Goal: Task Accomplishment & Management: Use online tool/utility

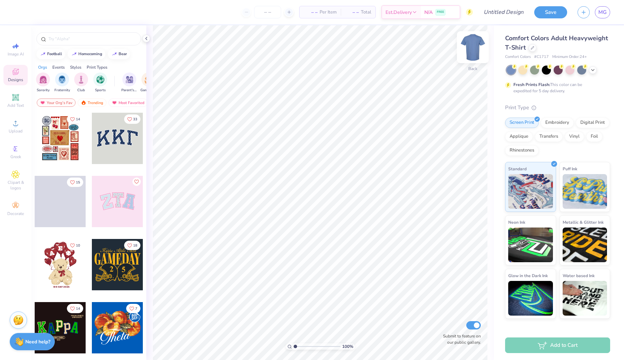
click at [467, 47] on img at bounding box center [473, 47] width 28 height 28
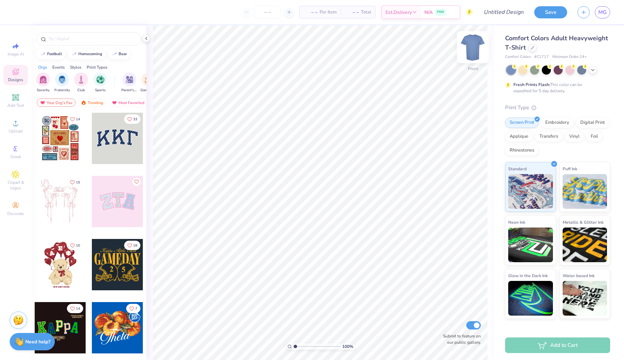
click at [473, 48] on img at bounding box center [473, 47] width 28 height 28
click at [591, 71] on icon at bounding box center [593, 70] width 6 height 6
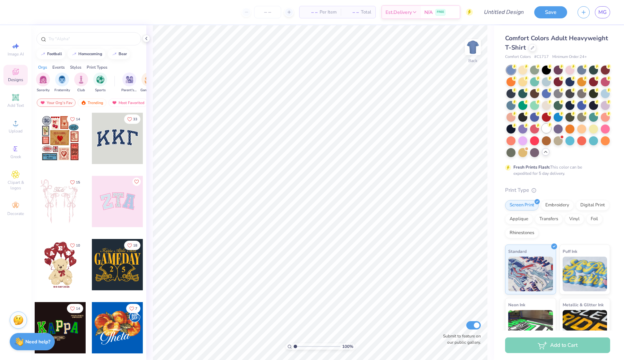
click at [548, 128] on div at bounding box center [546, 128] width 9 height 9
click at [571, 167] on div "Fresh Prints Flash: This color can be expedited for 5 day delivery." at bounding box center [555, 170] width 85 height 12
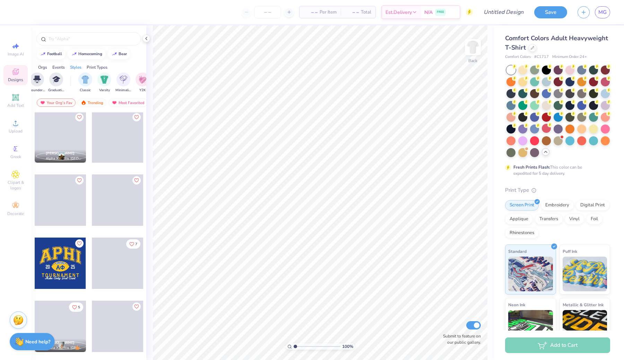
scroll to position [1400, 0]
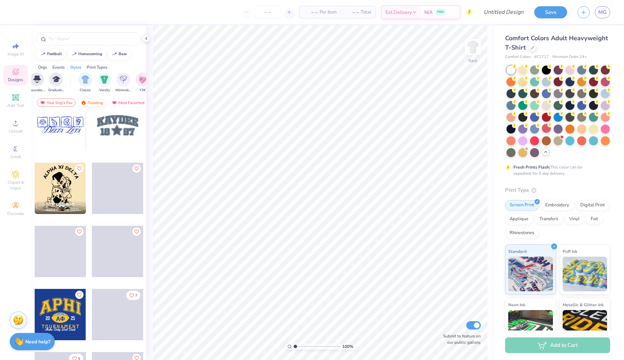
click at [94, 100] on div "Trending" at bounding box center [92, 102] width 29 height 8
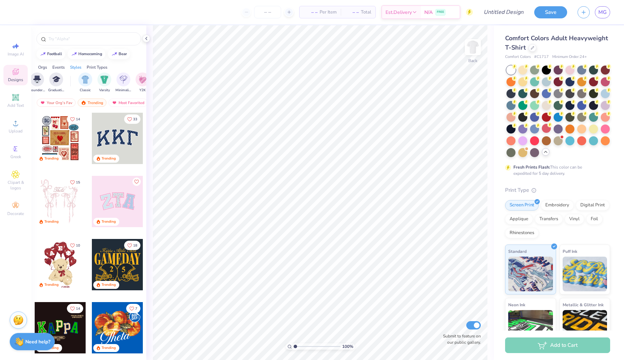
click at [120, 198] on div at bounding box center [117, 201] width 51 height 51
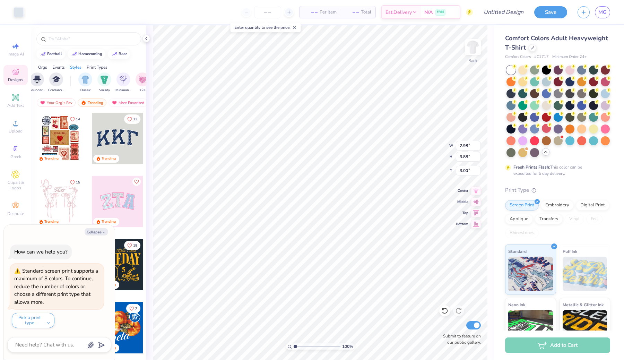
type textarea "x"
type input "3.00"
type textarea "x"
type input "3.52"
type input "4.39"
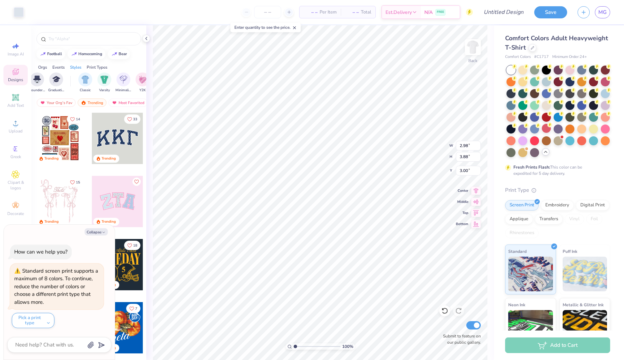
type input "3.32"
type textarea "x"
type input "3.38"
type textarea "x"
type input "3.32"
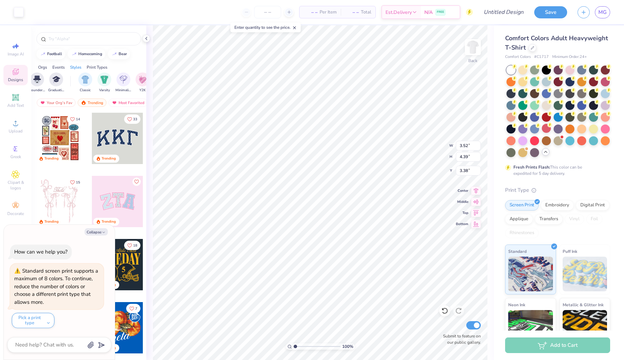
type textarea "x"
type input "3.37"
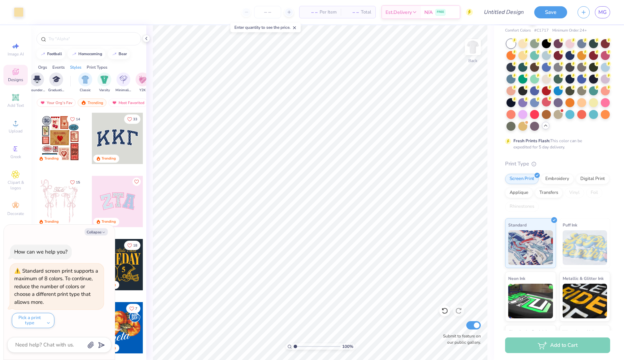
scroll to position [71, 0]
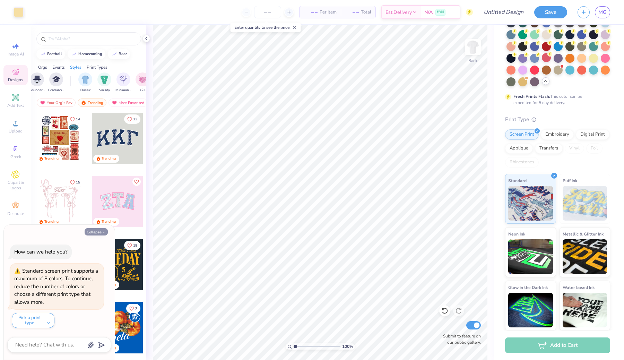
click at [104, 232] on polyline "button" at bounding box center [104, 232] width 2 height 1
type textarea "x"
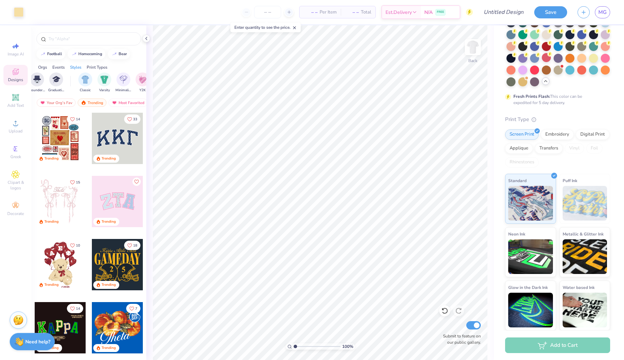
click at [23, 17] on div "Art colors" at bounding box center [12, 12] width 24 height 24
click at [21, 17] on div "Art colors" at bounding box center [12, 12] width 24 height 24
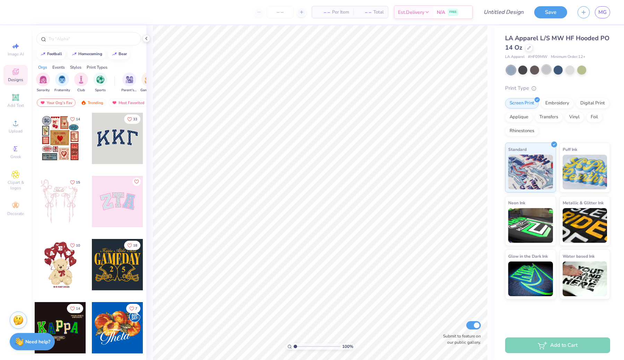
click at [545, 70] on div at bounding box center [546, 69] width 9 height 9
click at [571, 71] on div at bounding box center [569, 69] width 9 height 9
click at [516, 73] on div at bounding box center [558, 69] width 104 height 9
click at [520, 72] on div at bounding box center [522, 69] width 9 height 9
click at [543, 71] on div at bounding box center [546, 69] width 9 height 9
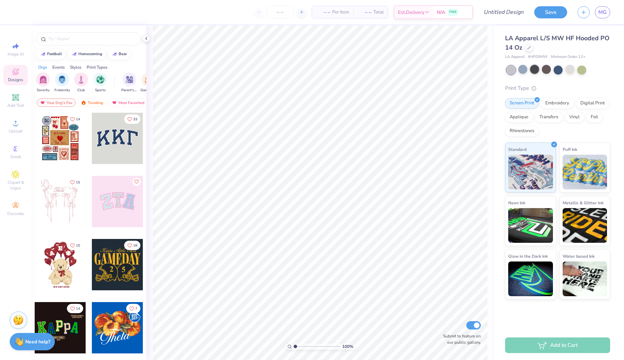
click at [536, 71] on div at bounding box center [534, 69] width 9 height 9
click at [526, 70] on div at bounding box center [522, 69] width 9 height 9
click at [545, 69] on div at bounding box center [546, 69] width 9 height 9
click at [19, 150] on icon at bounding box center [15, 148] width 8 height 8
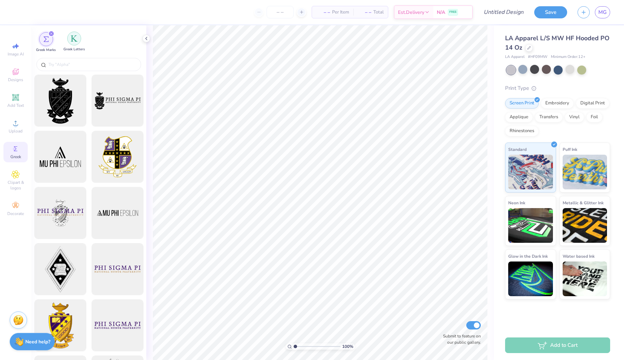
click at [72, 34] on div "filter for Greek Letters" at bounding box center [74, 39] width 14 height 14
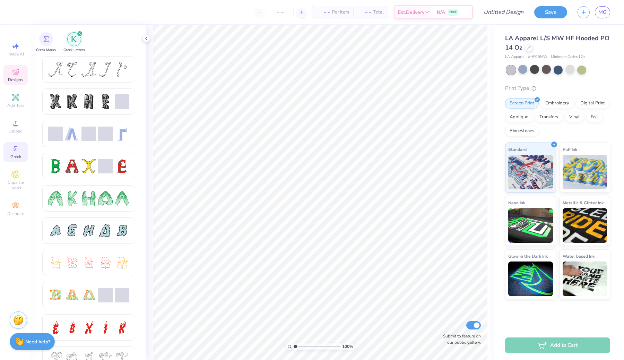
click at [20, 78] on span "Designs" at bounding box center [15, 80] width 15 height 6
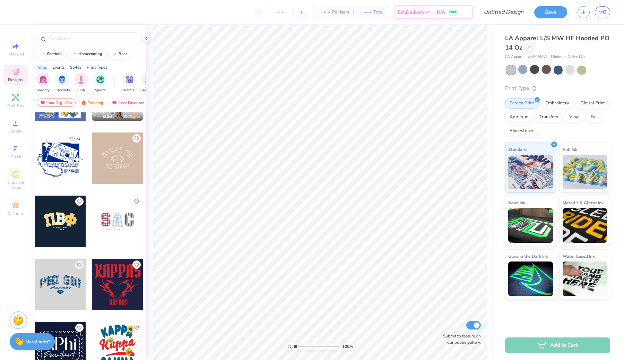
scroll to position [1079, 0]
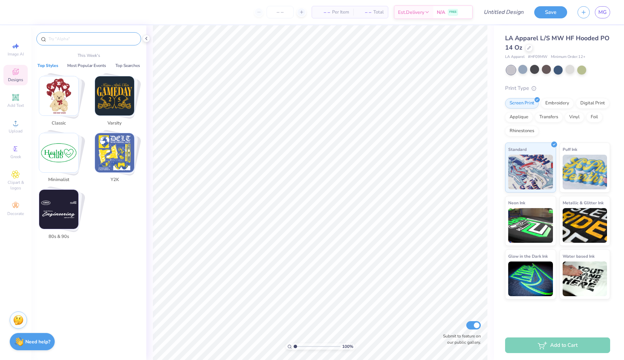
click at [75, 37] on input "text" at bounding box center [92, 38] width 89 height 7
type input "f"
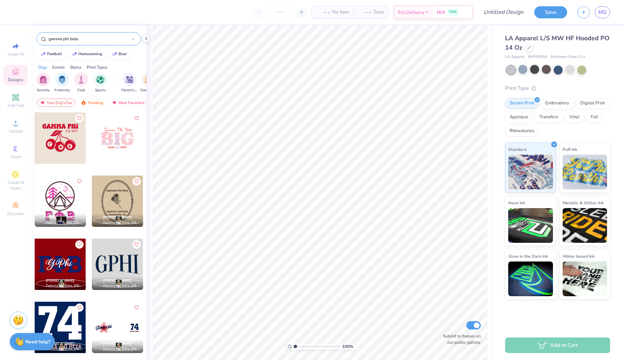
scroll to position [762, 0]
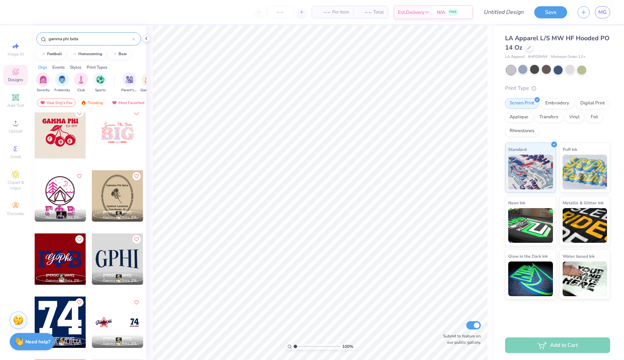
type input "gamma phi beta"
click at [57, 151] on div at bounding box center [60, 132] width 51 height 51
type input "1.46"
type input "14.44"
type input "11.25"
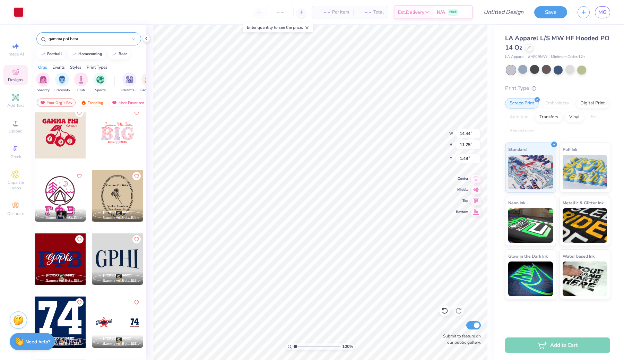
type input "1.38"
click at [542, 68] on div at bounding box center [546, 69] width 9 height 9
click at [583, 104] on div "Digital Print" at bounding box center [592, 102] width 34 height 10
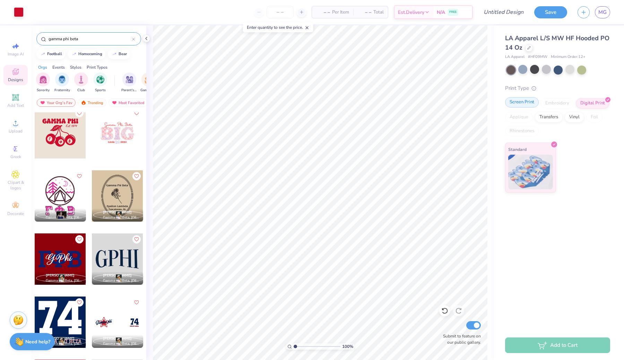
click at [529, 104] on div "Screen Print" at bounding box center [522, 102] width 34 height 10
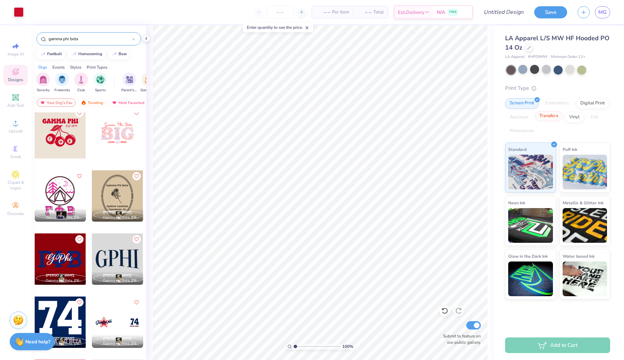
click at [557, 117] on div "Transfers" at bounding box center [549, 116] width 28 height 10
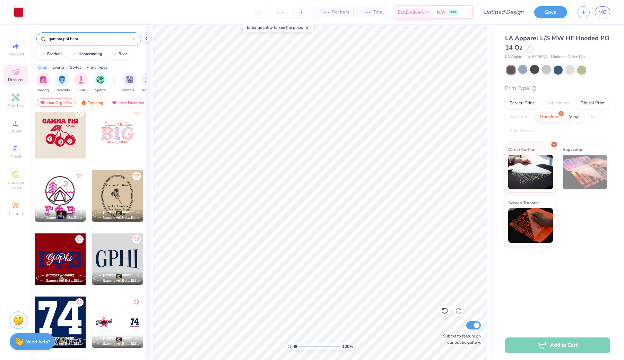
click at [519, 98] on div "Print Type Screen Print Embroidery Digital Print Applique Transfers Vinyl Foil …" at bounding box center [557, 165] width 105 height 162
click at [518, 105] on div "Screen Print" at bounding box center [522, 102] width 34 height 10
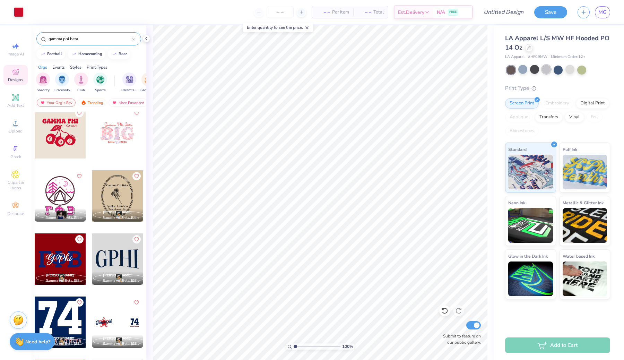
click at [547, 72] on div at bounding box center [546, 69] width 9 height 9
click at [544, 69] on div at bounding box center [546, 69] width 9 height 9
click at [532, 69] on div at bounding box center [534, 69] width 9 height 9
click at [521, 69] on div at bounding box center [522, 69] width 9 height 9
click at [537, 69] on div at bounding box center [534, 69] width 9 height 9
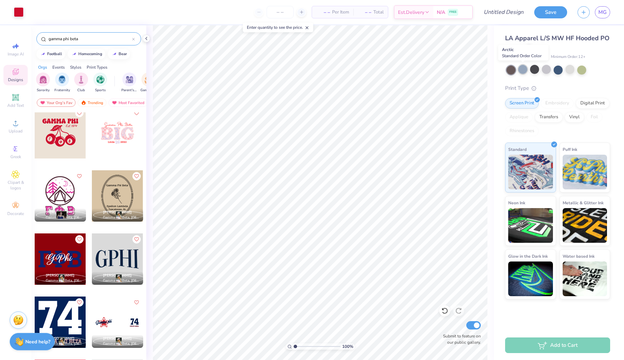
click at [520, 69] on div at bounding box center [522, 69] width 9 height 9
click at [528, 70] on div at bounding box center [558, 69] width 104 height 9
click at [531, 69] on div at bounding box center [534, 69] width 9 height 9
click at [533, 71] on div at bounding box center [534, 69] width 9 height 9
click at [561, 69] on div at bounding box center [557, 69] width 9 height 9
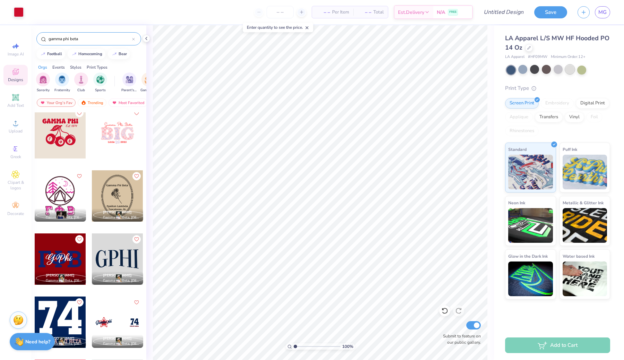
click at [572, 70] on div at bounding box center [569, 69] width 9 height 9
click at [575, 70] on div at bounding box center [558, 69] width 104 height 9
click at [581, 69] on div at bounding box center [581, 69] width 9 height 9
click at [569, 67] on div at bounding box center [569, 69] width 9 height 9
click at [558, 66] on div at bounding box center [557, 69] width 9 height 9
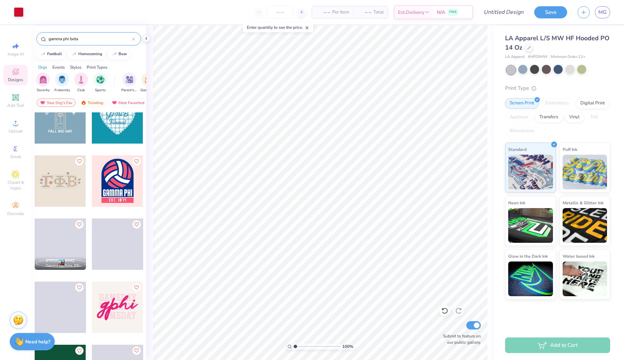
scroll to position [1118, 0]
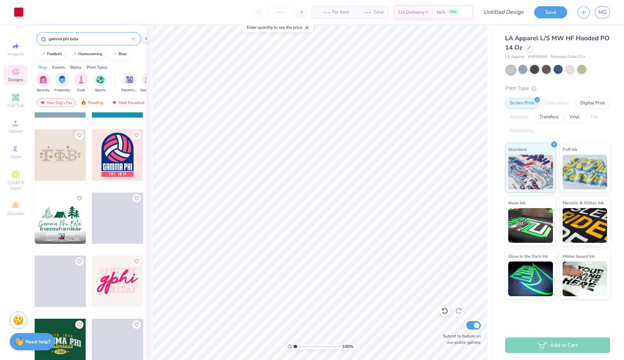
click at [61, 151] on div at bounding box center [60, 154] width 51 height 51
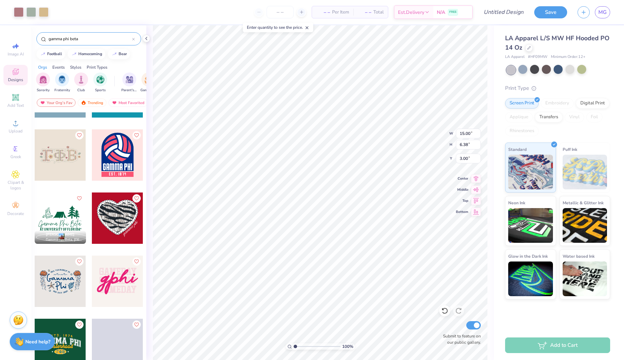
type input "14.44"
type input "11.25"
type input "1.38"
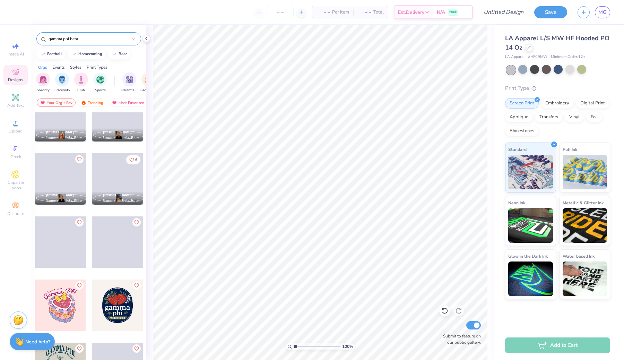
scroll to position [2674, 0]
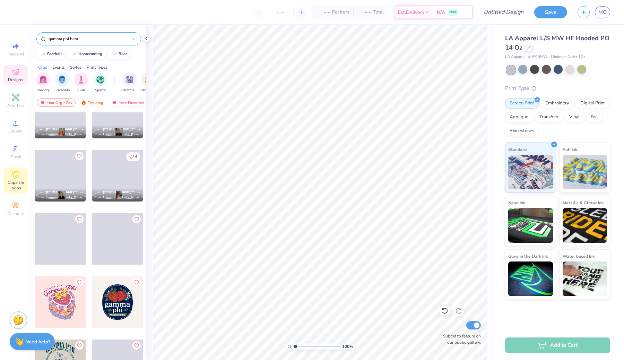
click at [22, 184] on span "Clipart & logos" at bounding box center [15, 184] width 24 height 11
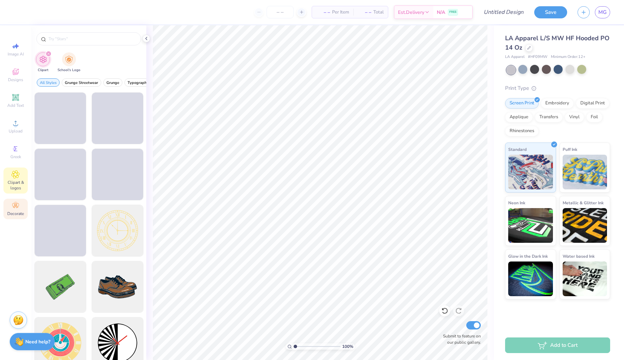
click at [17, 215] on span "Decorate" at bounding box center [15, 214] width 17 height 6
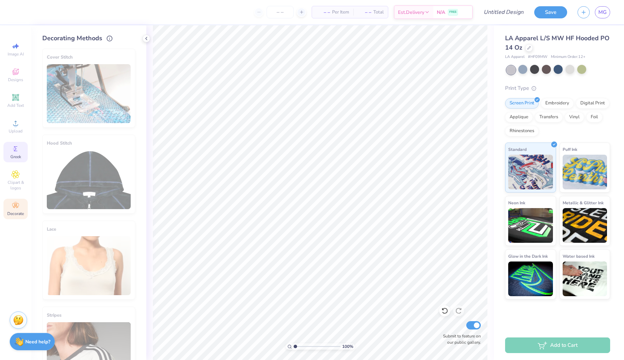
click at [18, 147] on icon at bounding box center [15, 148] width 8 height 8
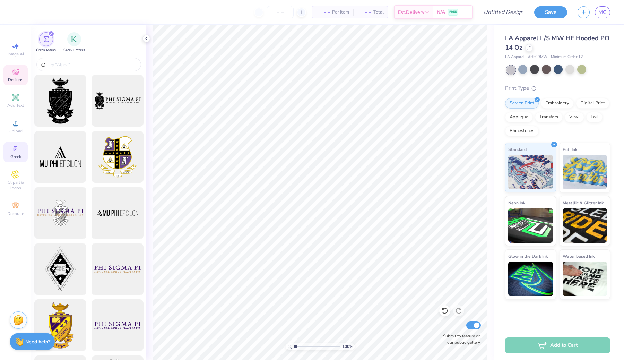
click at [20, 71] on div "Designs" at bounding box center [15, 75] width 24 height 20
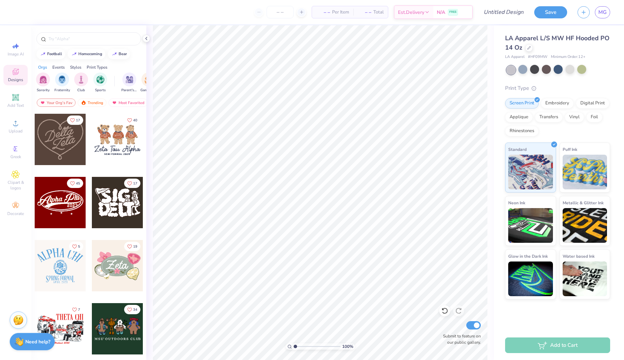
scroll to position [0, 0]
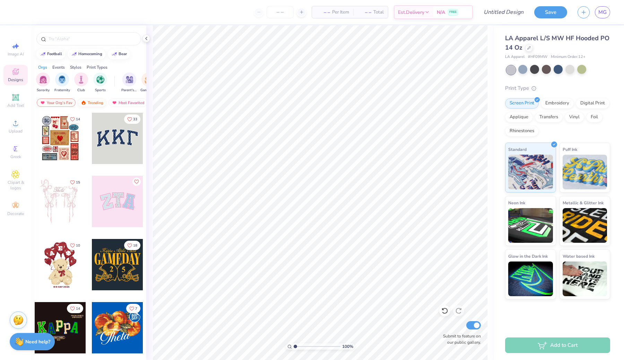
click at [99, 98] on div "Trending" at bounding box center [92, 102] width 29 height 8
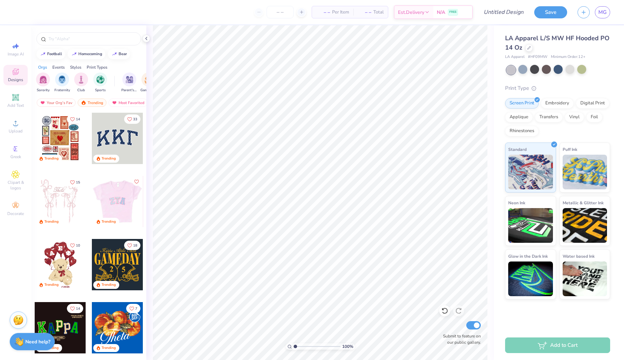
click at [120, 201] on div at bounding box center [116, 201] width 51 height 51
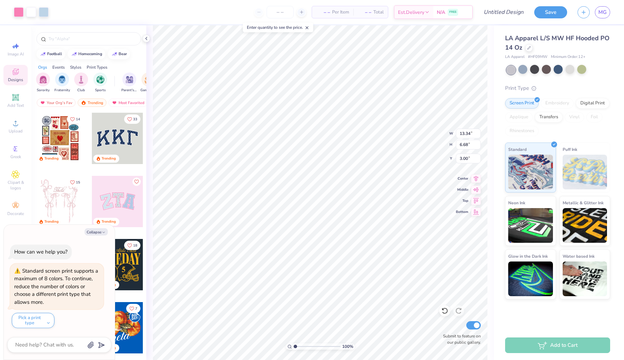
click at [19, 138] on div "Image AI Designs Add Text Upload Greek Clipart & logos Decorate" at bounding box center [15, 129] width 24 height 180
click at [19, 152] on icon at bounding box center [15, 148] width 8 height 8
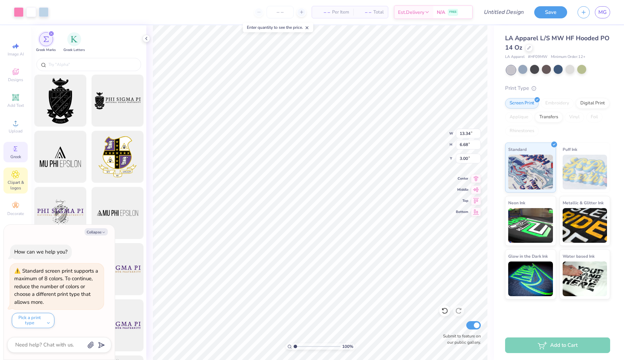
click at [21, 169] on div "Clipart & logos" at bounding box center [15, 180] width 24 height 26
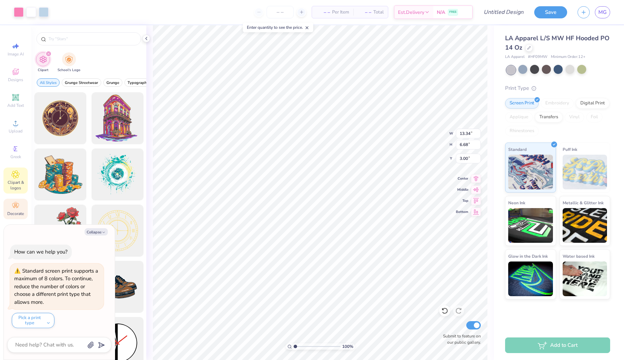
click at [20, 209] on div "Decorate" at bounding box center [15, 209] width 24 height 20
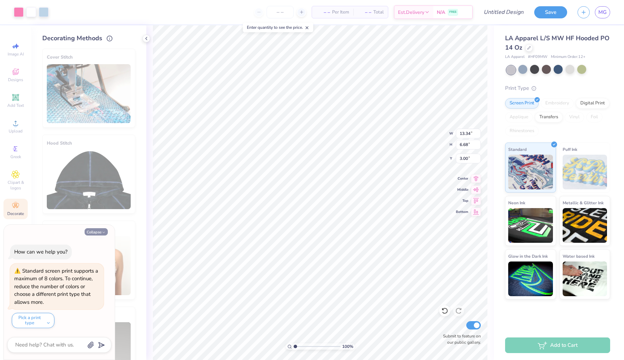
click at [95, 232] on button "Collapse" at bounding box center [96, 231] width 23 height 7
type textarea "x"
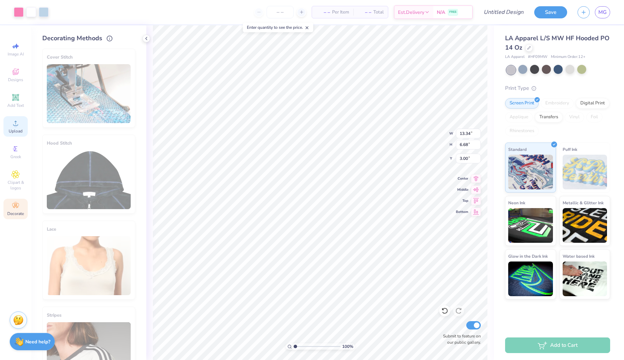
click at [21, 110] on div "Add Text" at bounding box center [15, 100] width 24 height 20
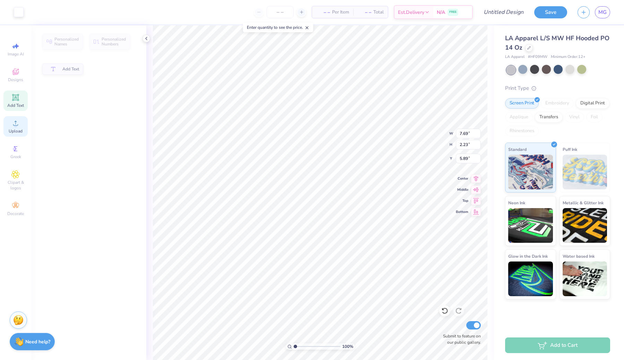
type input "7.69"
type input "2.23"
type input "5.89"
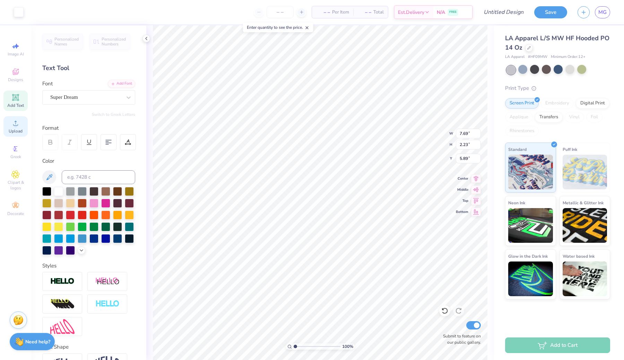
click at [21, 136] on div "Upload" at bounding box center [15, 126] width 24 height 20
click at [22, 118] on div "Upload" at bounding box center [15, 126] width 24 height 20
click at [15, 153] on div "Greek" at bounding box center [15, 152] width 24 height 20
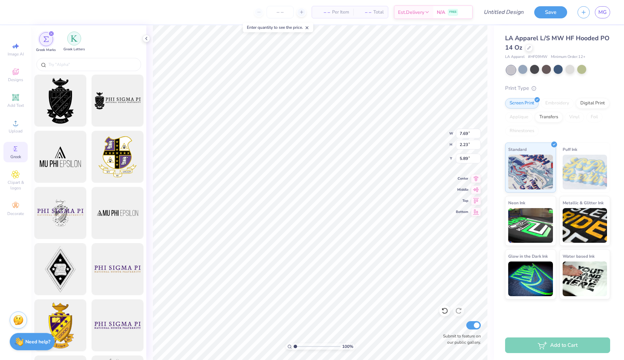
click at [73, 38] on img "filter for Greek Letters" at bounding box center [74, 38] width 7 height 7
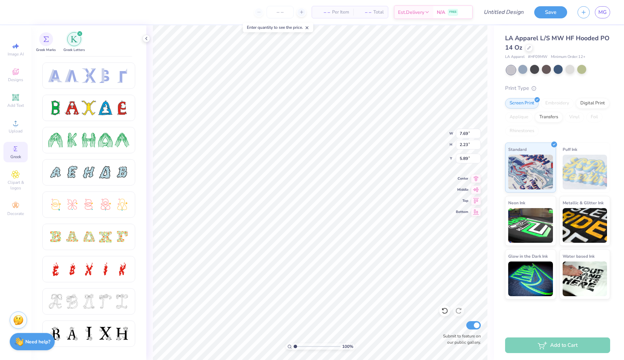
scroll to position [175, 0]
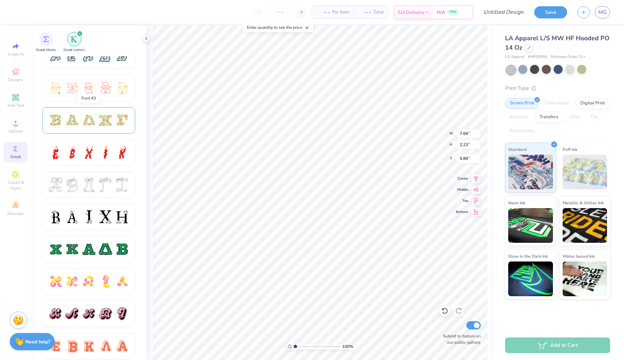
click at [101, 122] on div at bounding box center [105, 120] width 15 height 15
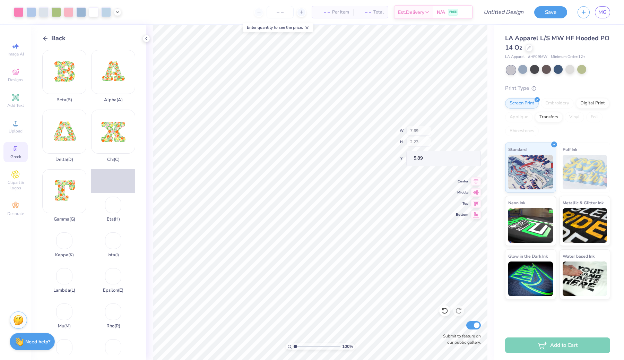
type input "13.34"
type input "6.68"
type input "3.00"
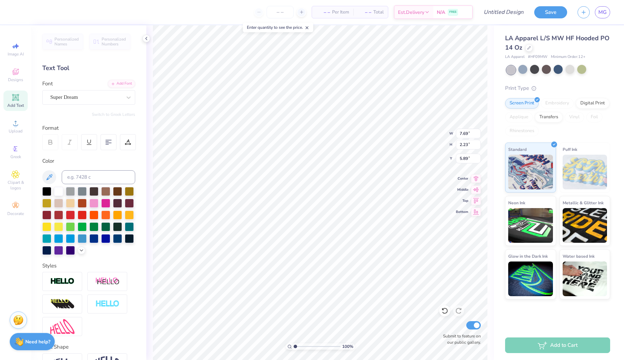
type input "4.09"
type input "5.32"
type input "7.89"
type input "11.27"
click at [15, 144] on icon at bounding box center [15, 148] width 8 height 8
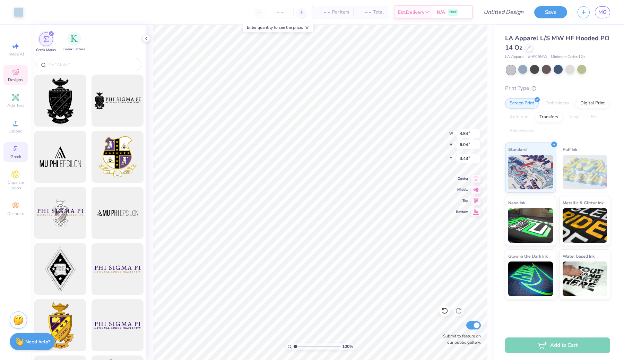
click at [82, 44] on div "Greek Letters" at bounding box center [73, 42] width 21 height 20
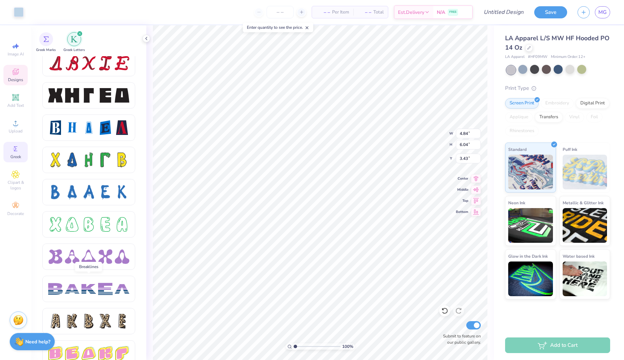
scroll to position [1081, 0]
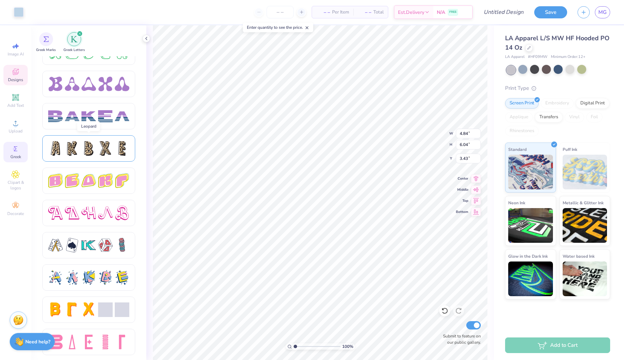
click at [112, 147] on div at bounding box center [105, 148] width 15 height 15
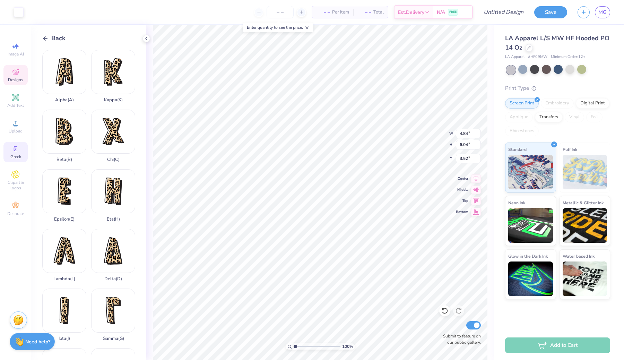
type input "3.52"
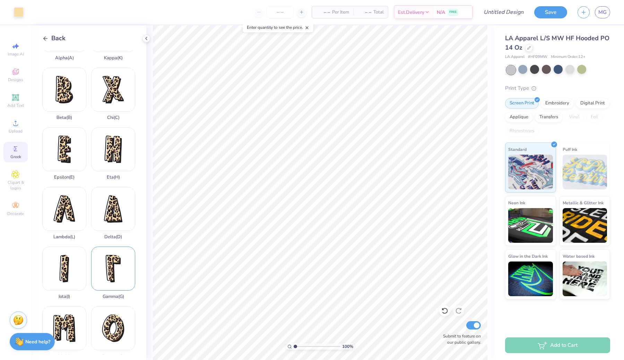
scroll to position [53, 0]
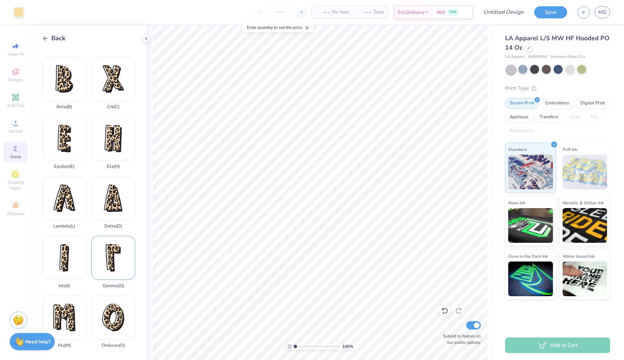
click at [110, 259] on div "Gamma ( G )" at bounding box center [113, 262] width 44 height 53
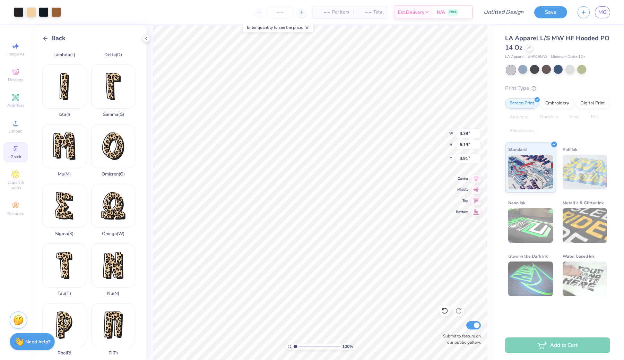
scroll to position [372, 0]
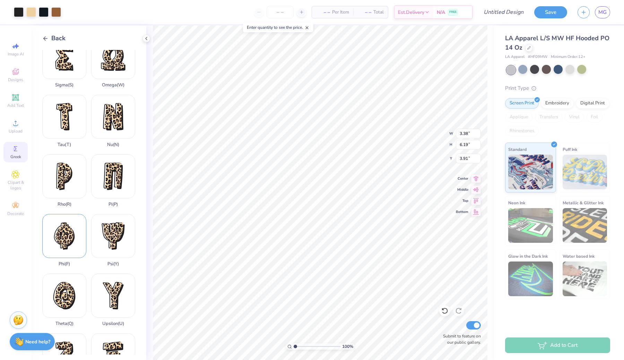
click at [71, 240] on div "Phi ( F )" at bounding box center [64, 240] width 44 height 53
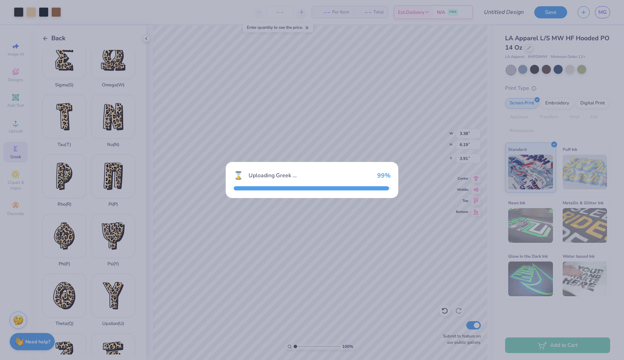
type input "5.48"
type input "7.27"
type input "3.37"
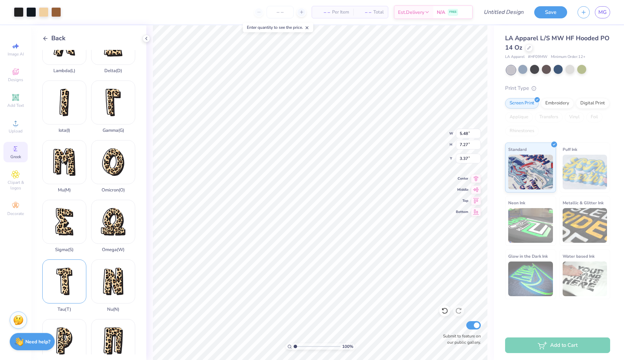
scroll to position [0, 0]
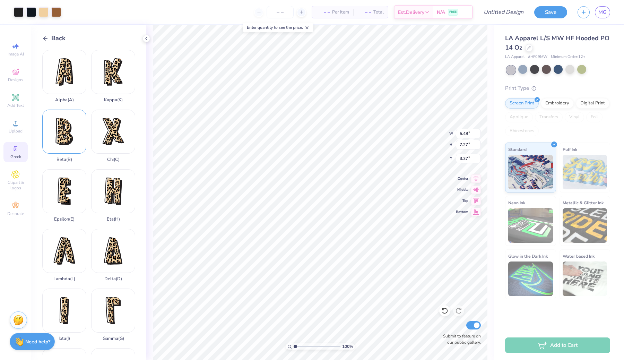
click at [69, 140] on div "Beta ( B )" at bounding box center [64, 135] width 44 height 53
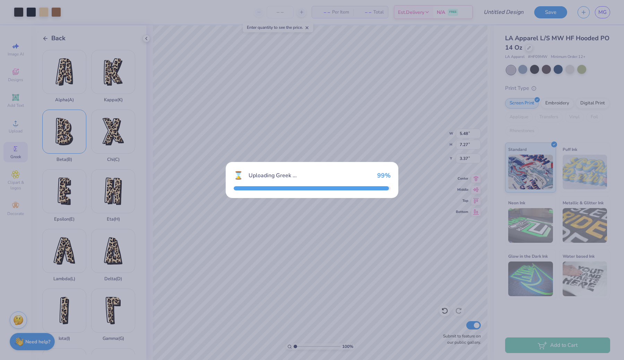
type input "4.01"
type input "6.30"
type input "3.85"
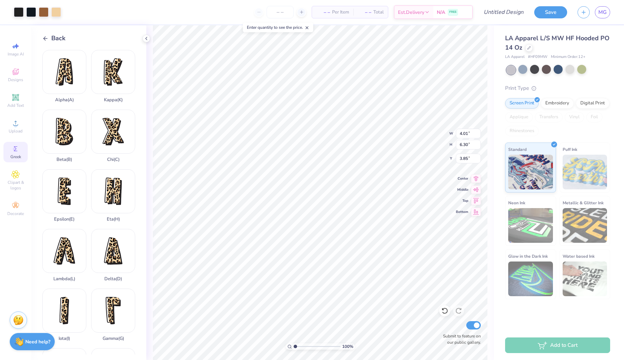
type input "5.48"
type input "7.27"
type input "3.37"
type input "3.38"
type input "6.19"
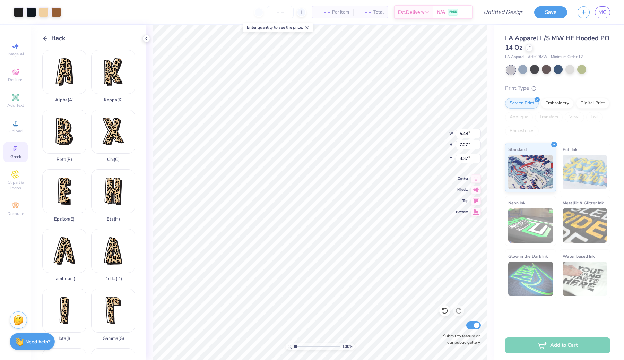
type input "3.91"
type input "5.48"
type input "7.27"
type input "3.91"
type input "3.38"
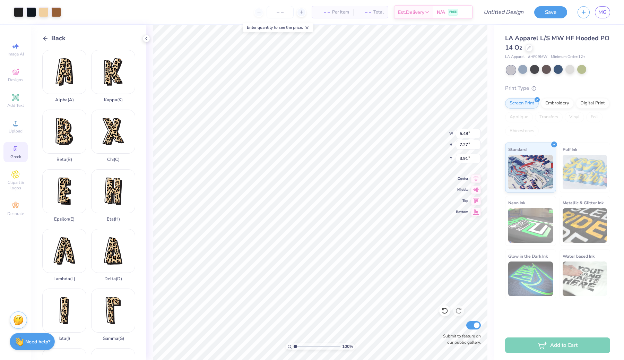
type input "6.19"
type input "3.91"
type input "5.48"
type input "7.27"
type input "3.37"
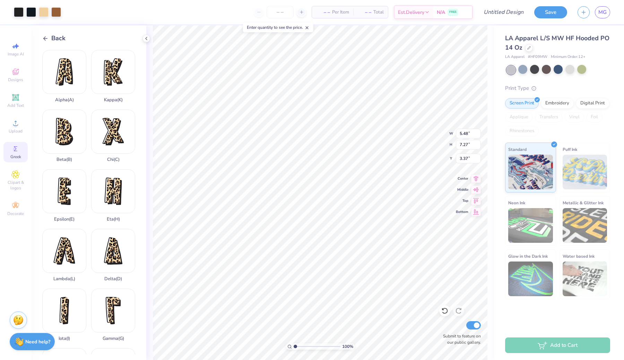
type input "4.01"
type input "6.30"
type input "3.85"
click at [568, 67] on div at bounding box center [569, 69] width 9 height 9
type input "5.48"
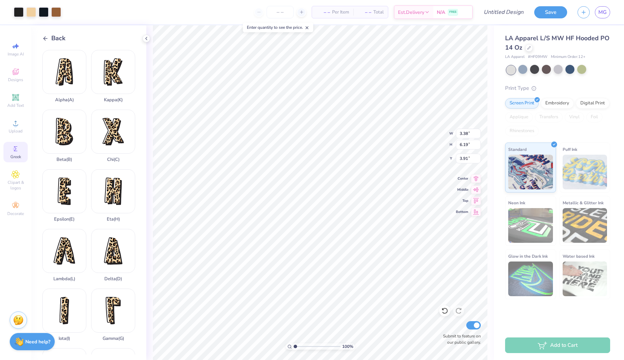
type input "7.27"
type input "3.37"
type input "4.01"
type input "6.30"
type input "3.85"
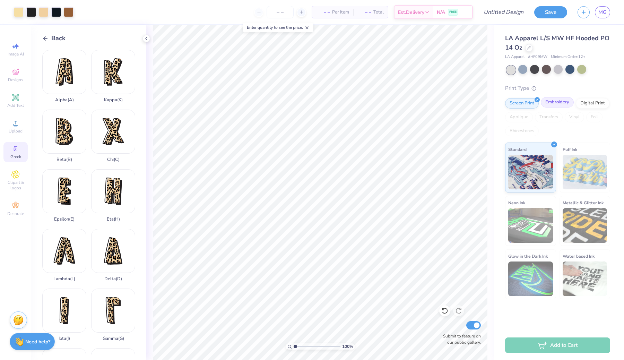
click at [561, 101] on div "Embroidery" at bounding box center [557, 102] width 33 height 10
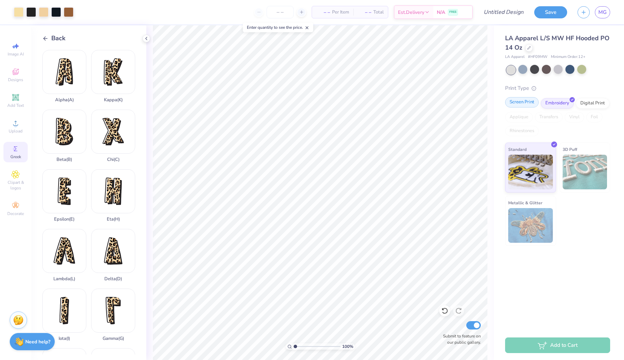
click at [512, 99] on div "Screen Print" at bounding box center [522, 102] width 34 height 10
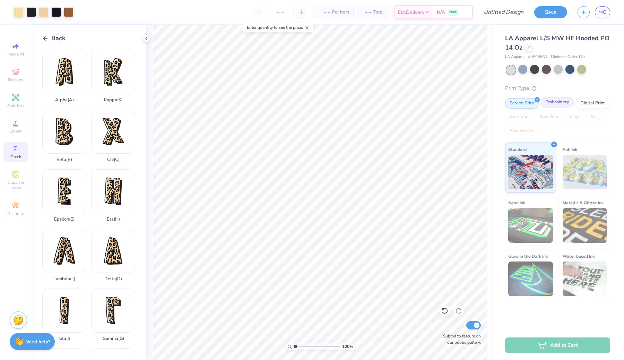
click at [562, 102] on div "Embroidery" at bounding box center [557, 102] width 33 height 10
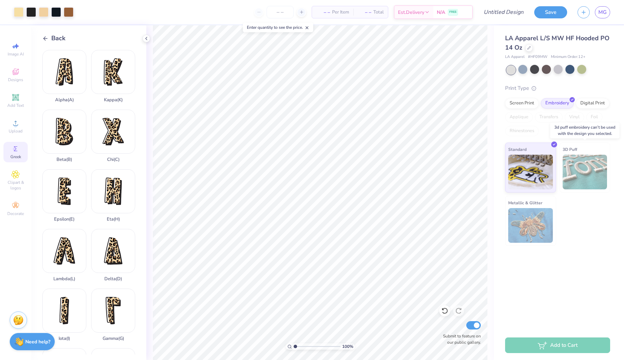
click at [575, 161] on img at bounding box center [584, 172] width 45 height 35
click at [580, 173] on img at bounding box center [584, 172] width 45 height 35
click at [578, 147] on div "3D Puff" at bounding box center [584, 167] width 51 height 50
click at [15, 173] on icon at bounding box center [15, 174] width 3 height 3
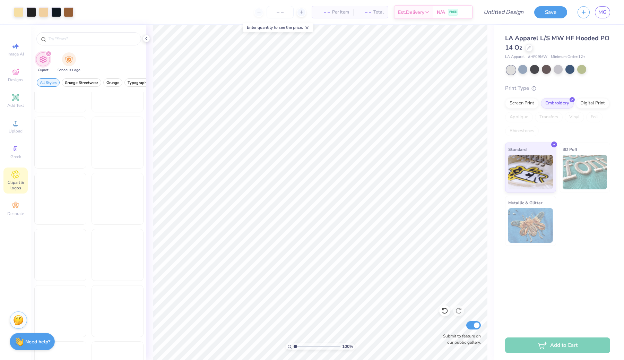
scroll to position [512, 0]
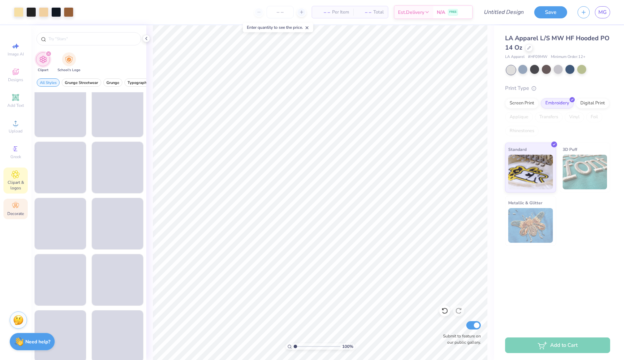
click at [12, 209] on icon at bounding box center [15, 205] width 8 height 8
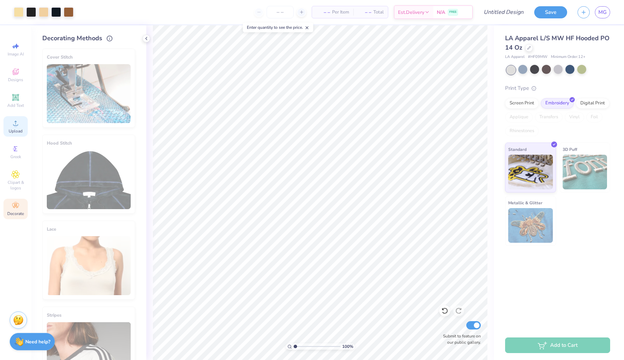
click at [26, 117] on div "Upload" at bounding box center [15, 126] width 24 height 20
click at [444, 307] on icon at bounding box center [444, 310] width 7 height 7
click at [447, 311] on icon at bounding box center [444, 311] width 6 height 6
click at [460, 311] on icon at bounding box center [458, 310] width 7 height 7
click at [23, 74] on div "Designs" at bounding box center [15, 75] width 24 height 20
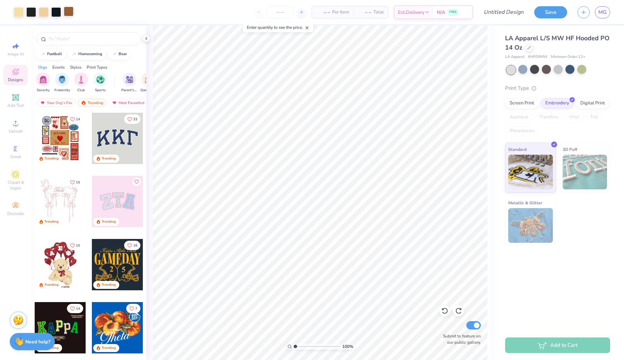
click at [73, 15] on div at bounding box center [69, 12] width 10 height 10
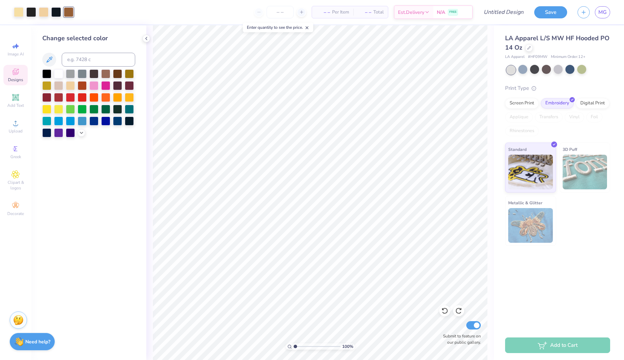
click at [12, 75] on icon at bounding box center [15, 72] width 8 height 8
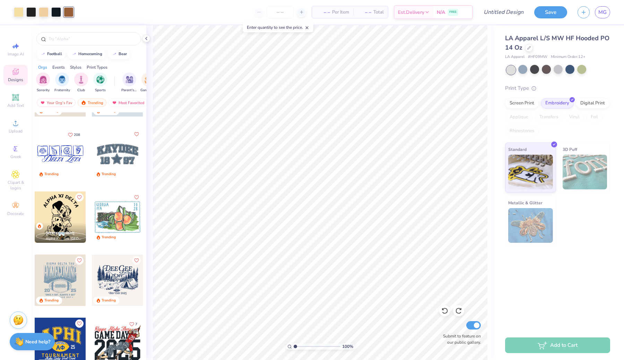
scroll to position [1411, 0]
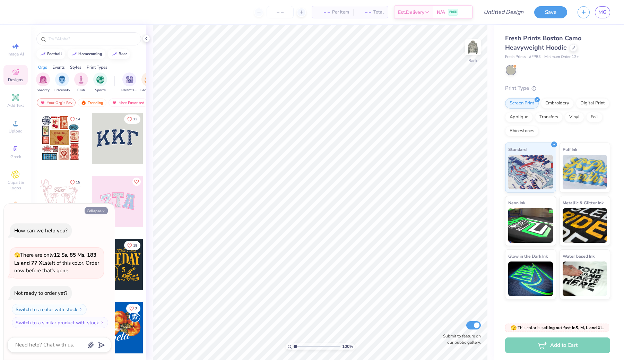
click at [93, 212] on button "Collapse" at bounding box center [96, 210] width 23 height 7
type textarea "x"
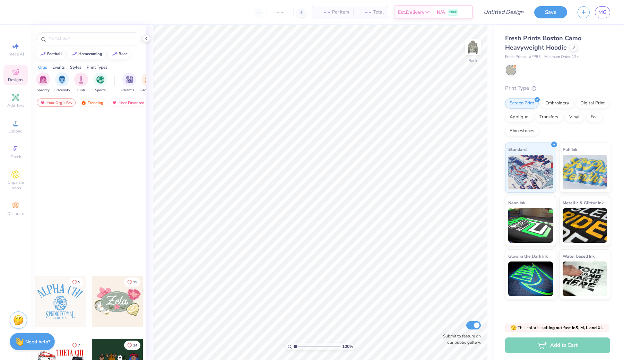
scroll to position [554, 0]
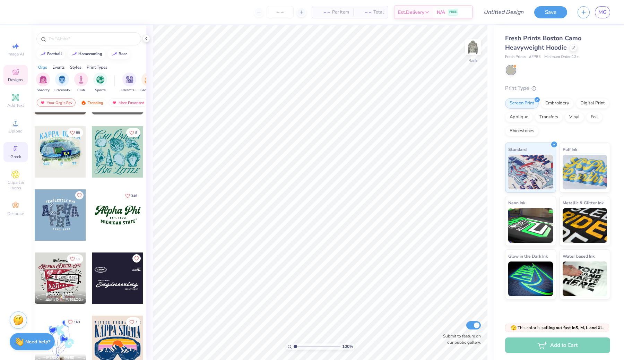
click at [18, 152] on icon at bounding box center [15, 148] width 8 height 8
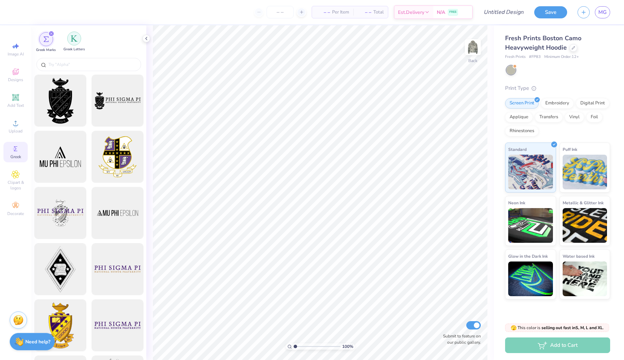
click at [76, 44] on div "filter for Greek Letters" at bounding box center [74, 39] width 14 height 14
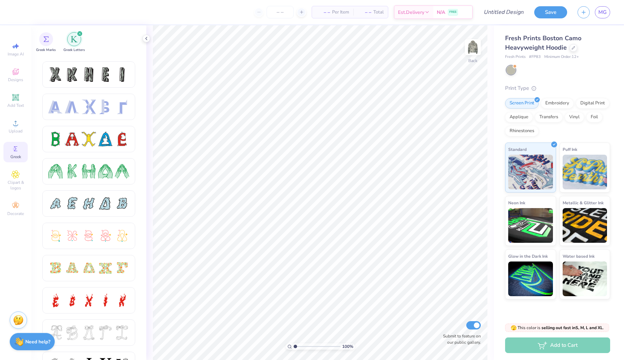
scroll to position [0, 0]
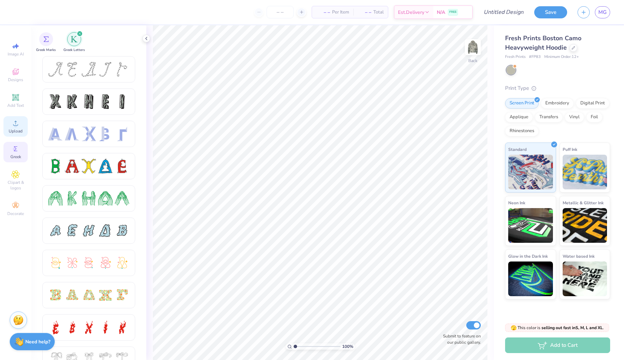
click at [7, 126] on div "Upload" at bounding box center [15, 126] width 24 height 20
click at [6, 124] on div "Upload" at bounding box center [15, 126] width 24 height 20
click at [9, 105] on span "Add Text" at bounding box center [15, 106] width 17 height 6
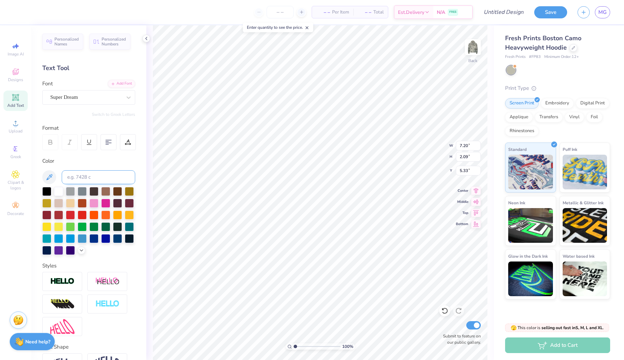
scroll to position [43, 0]
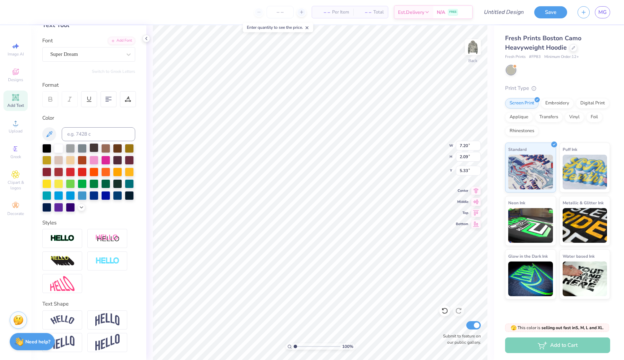
click at [95, 147] on div at bounding box center [93, 147] width 9 height 9
type textarea "g"
click at [109, 50] on div "Super Dream" at bounding box center [86, 54] width 73 height 11
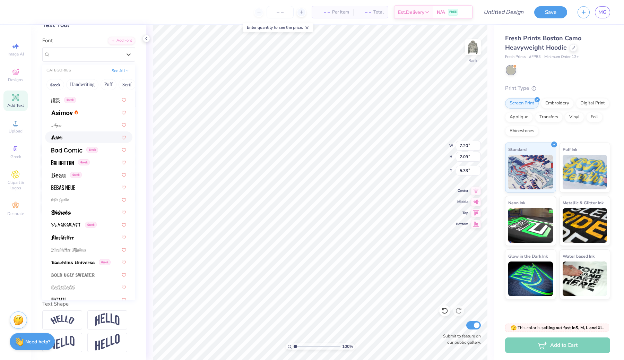
scroll to position [251, 0]
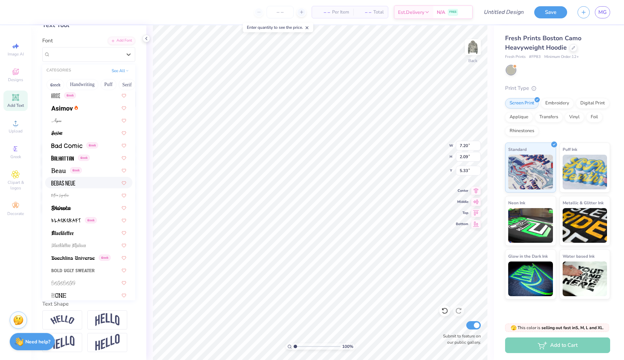
click at [81, 181] on div at bounding box center [88, 182] width 75 height 7
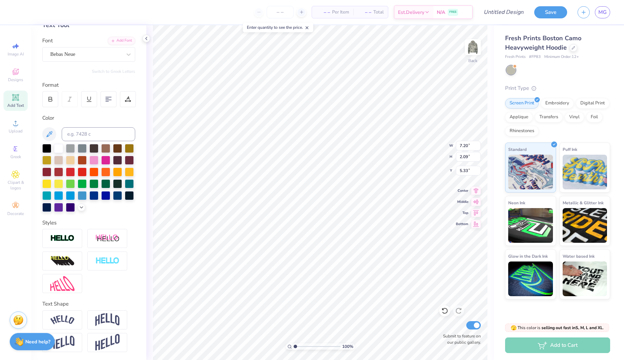
type textarea "F"
type textarea "G"
click at [48, 100] on icon at bounding box center [50, 99] width 6 height 6
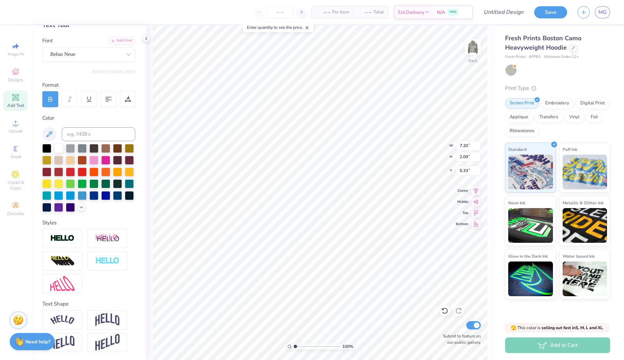
type textarea "Gamma phi beta"
type input "0.96"
type input "1.75"
click at [64, 53] on div "Bebas Neue" at bounding box center [86, 54] width 73 height 11
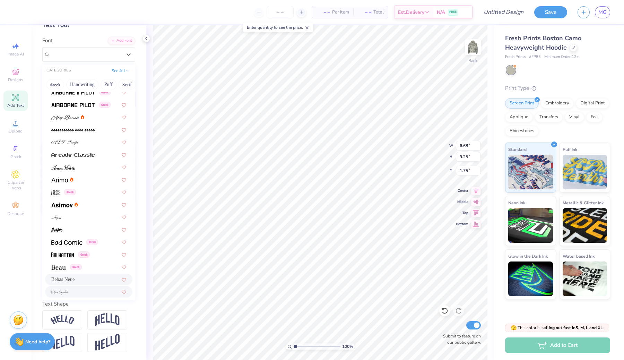
scroll to position [265, 0]
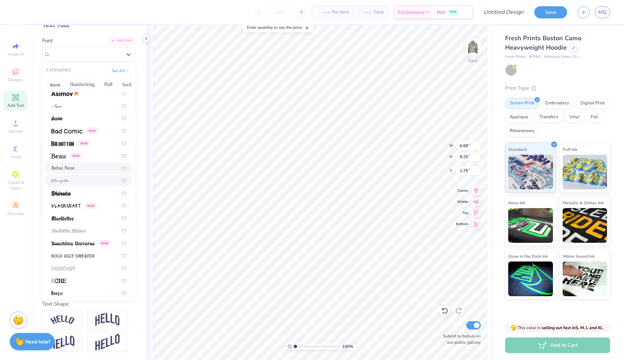
click at [74, 186] on div at bounding box center [88, 180] width 87 height 11
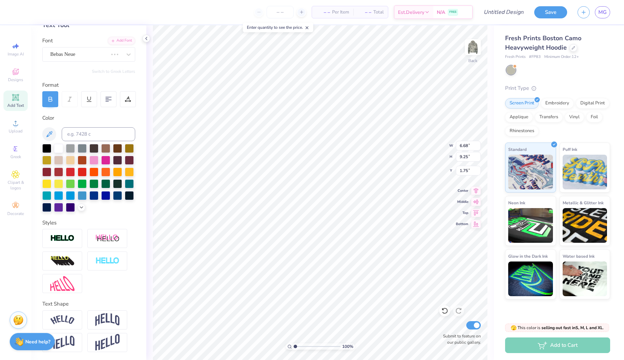
click at [76, 195] on div at bounding box center [88, 178] width 93 height 68
type input "0.50"
click at [128, 93] on div at bounding box center [128, 99] width 16 height 16
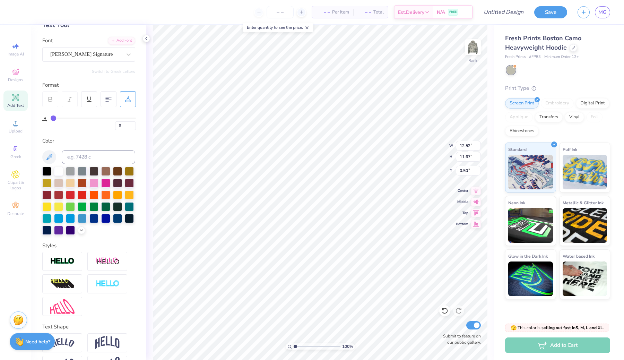
type input "1"
type input "3"
type input "13"
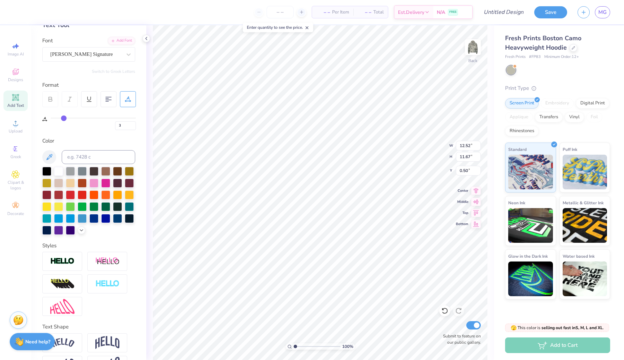
type input "13"
type input "15"
type input "17"
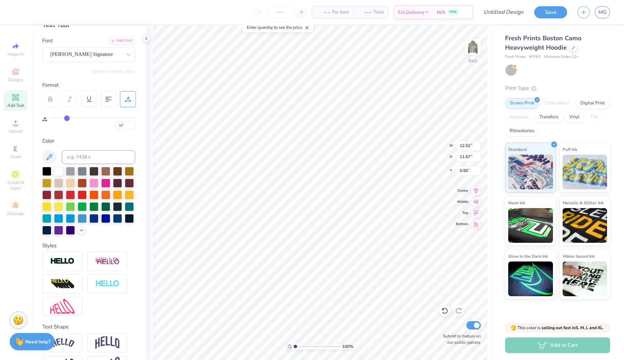
type input "20"
type input "21"
type input "22"
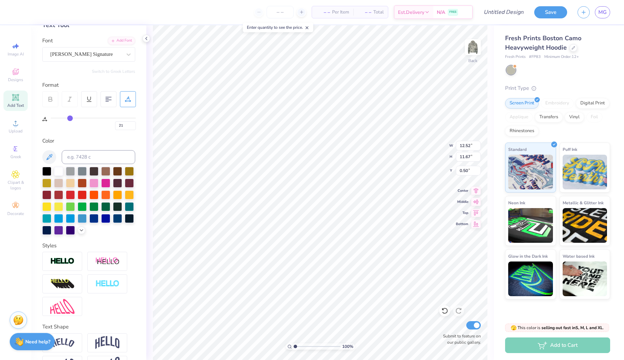
type input "22"
type input "23"
type input "24"
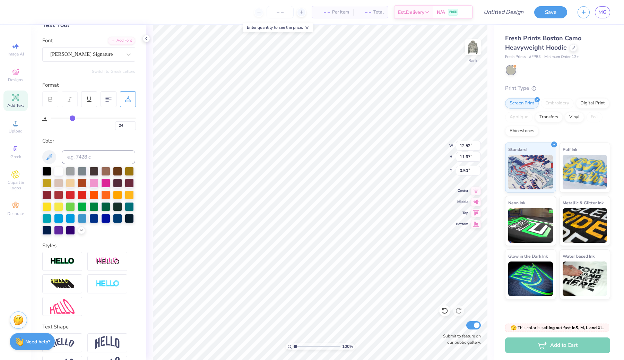
type input "25"
type input "27"
type input "28"
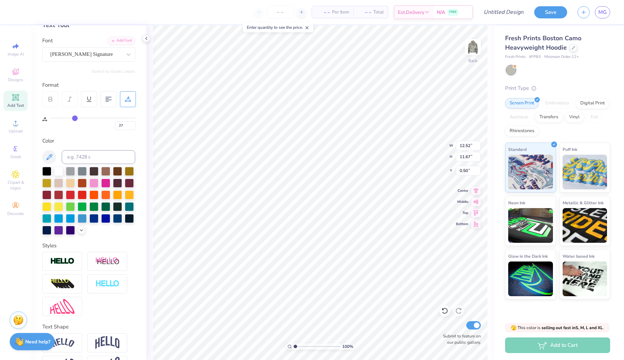
type input "28"
type input "29"
type input "30"
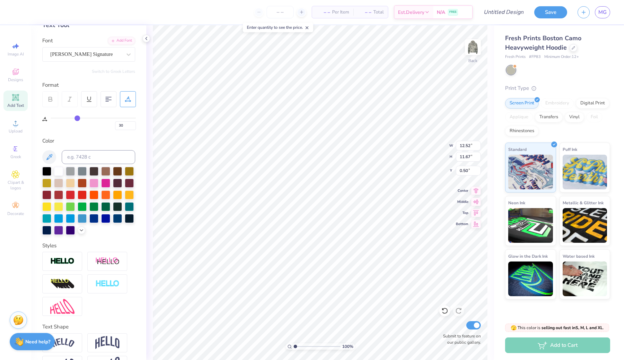
type input "31"
type input "32"
type input "33"
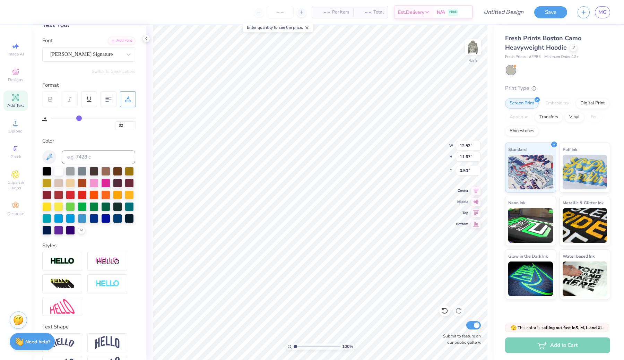
type input "33"
type input "34"
type input "35"
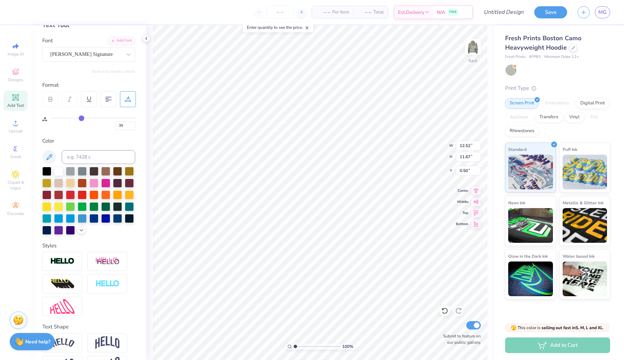
type input "36"
type input "37"
type input "38"
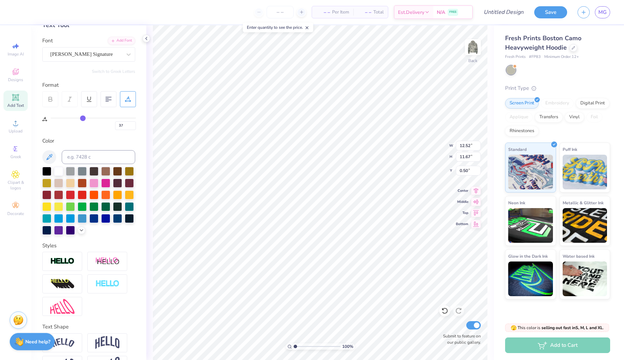
type input "38"
drag, startPoint x: 53, startPoint y: 115, endPoint x: 83, endPoint y: 115, distance: 30.5
click at [83, 117] on input "range" at bounding box center [93, 117] width 85 height 1
type input "37"
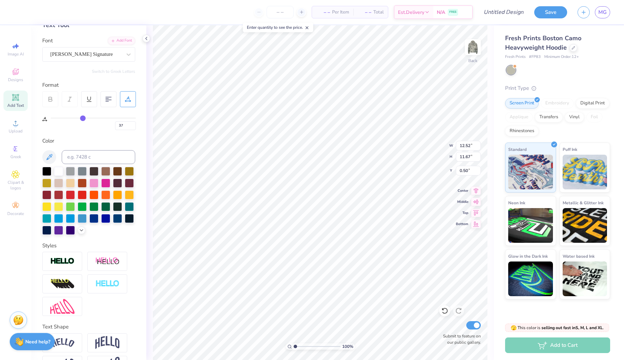
type input "36"
type input "32"
type input "28"
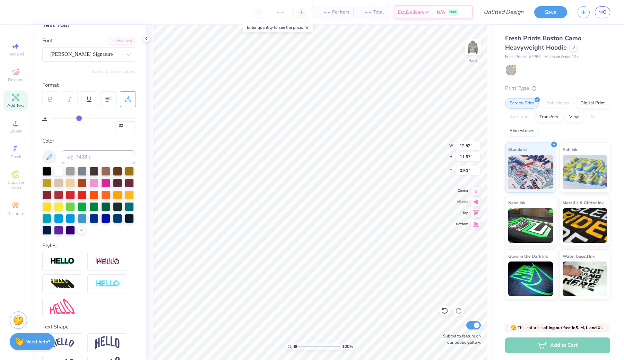
type input "28"
type input "26"
type input "23"
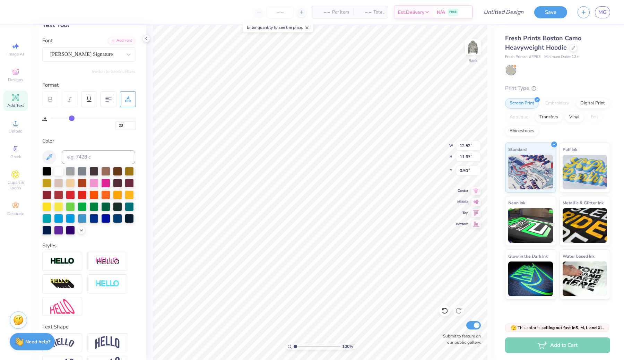
type input "21"
type input "17"
type input "12"
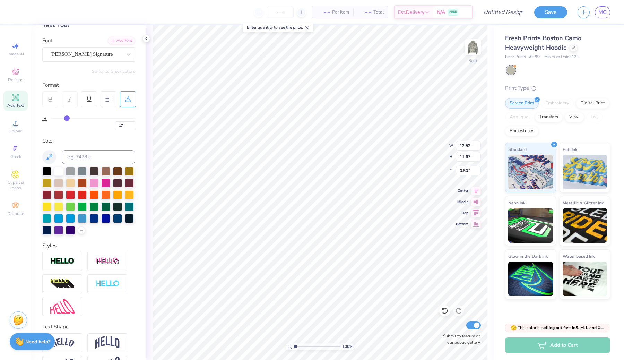
type input "12"
type input "9"
type input "5"
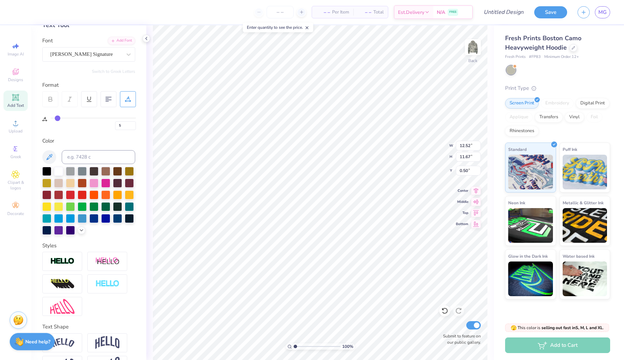
type input "2"
type input "0"
drag, startPoint x: 83, startPoint y: 116, endPoint x: 31, endPoint y: 114, distance: 52.0
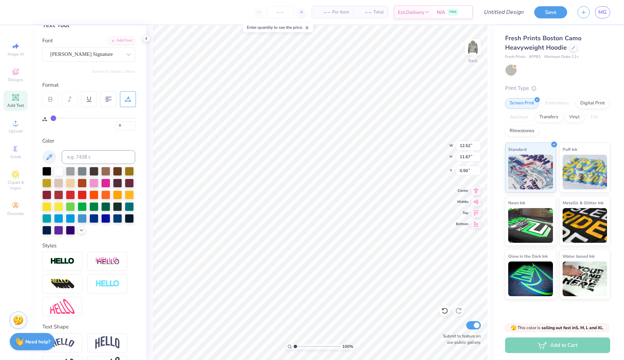
type input "0"
click at [51, 117] on input "range" at bounding box center [93, 117] width 85 height 1
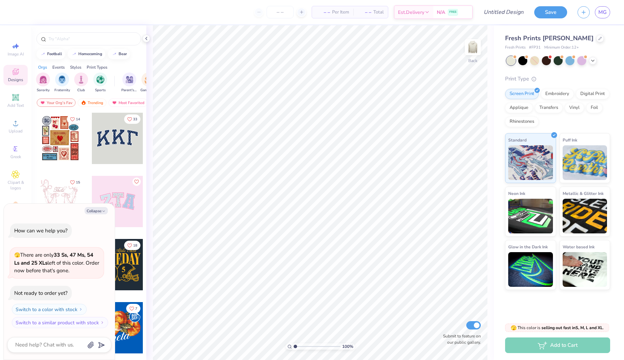
click at [99, 214] on div "Collapse How can we help you? 🫣 There are only 33 Ss, 47 Ms, 54 Ls and 25 XLs l…" at bounding box center [59, 281] width 111 height 156
click at [98, 210] on button "Collapse" at bounding box center [96, 210] width 23 height 7
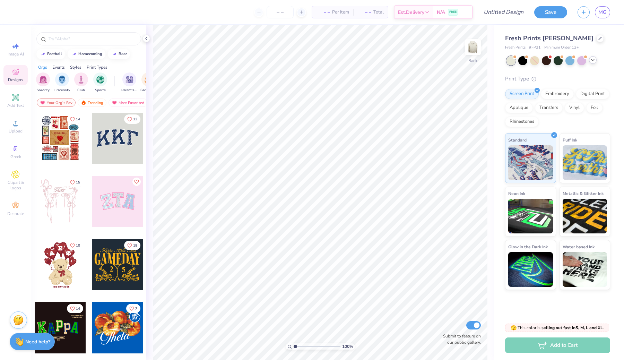
click at [594, 57] on div at bounding box center [593, 60] width 8 height 8
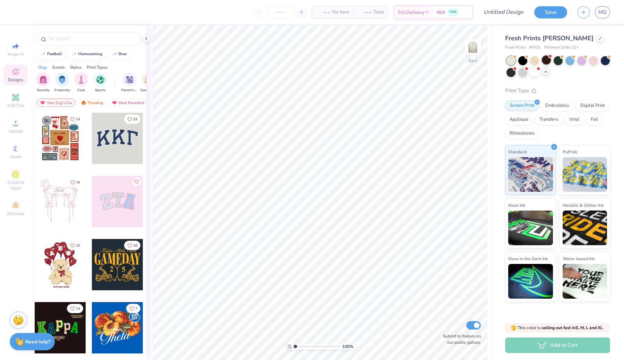
click at [544, 57] on div at bounding box center [546, 59] width 9 height 9
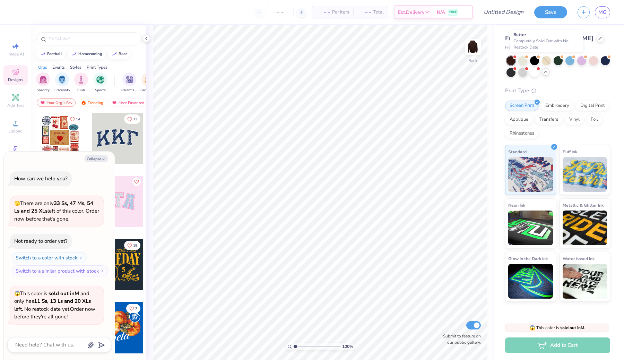
scroll to position [46, 0]
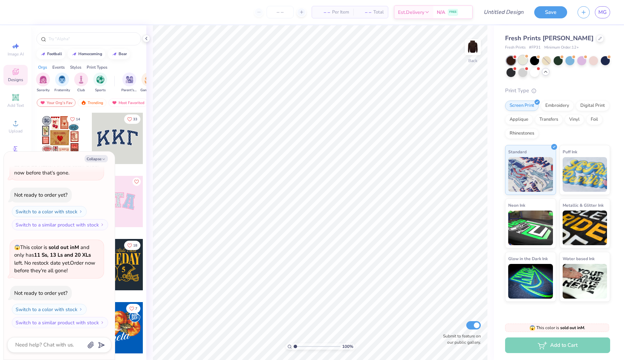
click at [519, 59] on div at bounding box center [522, 59] width 9 height 9
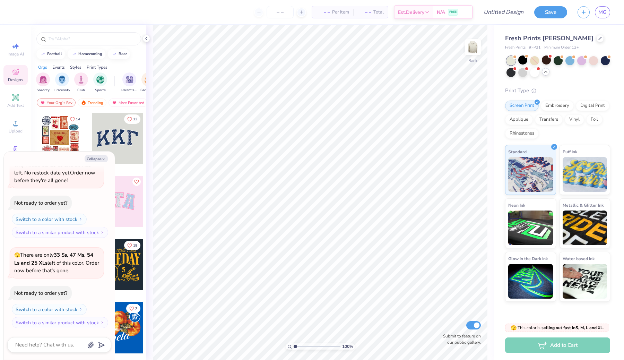
click at [539, 60] on div at bounding box center [558, 66] width 104 height 21
click at [537, 62] on div at bounding box center [534, 60] width 9 height 9
click at [530, 82] on div "Fresh Prints Irving Hoodie Fresh Prints # FP31 Minimum Order: 12 + Print Type S…" at bounding box center [557, 168] width 105 height 268
click at [535, 67] on div at bounding box center [534, 71] width 9 height 9
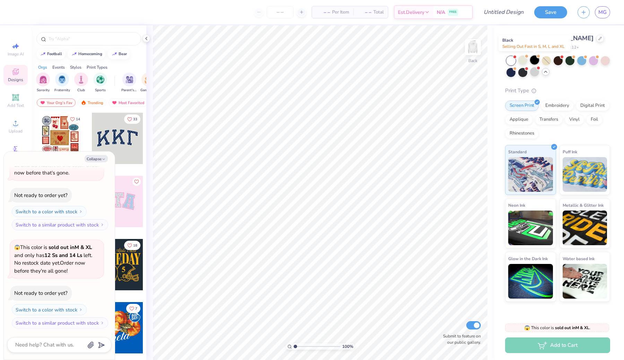
click at [538, 61] on div at bounding box center [534, 59] width 9 height 9
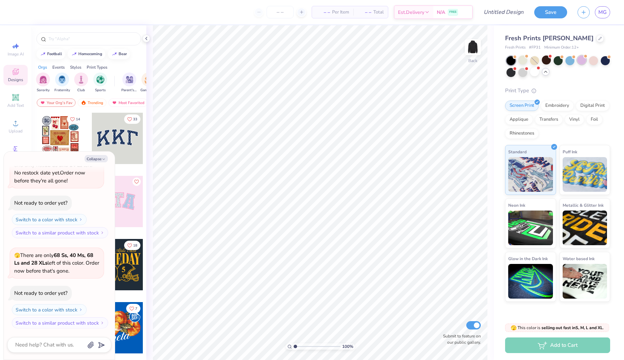
click at [578, 60] on div at bounding box center [581, 59] width 9 height 9
click at [605, 59] on div at bounding box center [604, 59] width 9 height 9
click at [513, 70] on div at bounding box center [510, 71] width 9 height 9
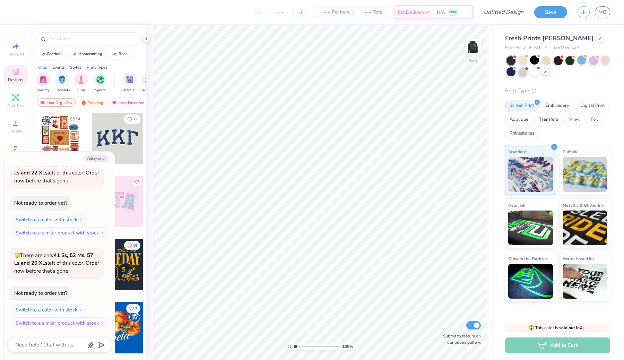
scroll to position [602, 0]
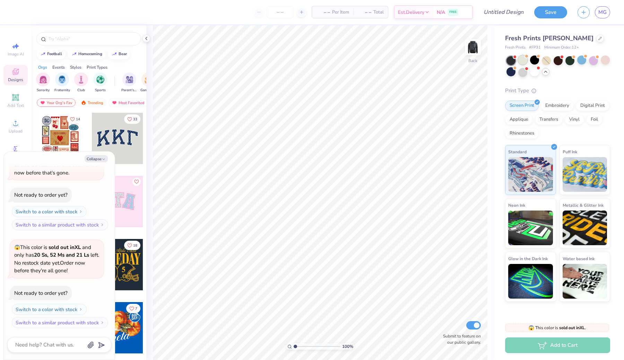
click at [524, 62] on div at bounding box center [522, 59] width 9 height 9
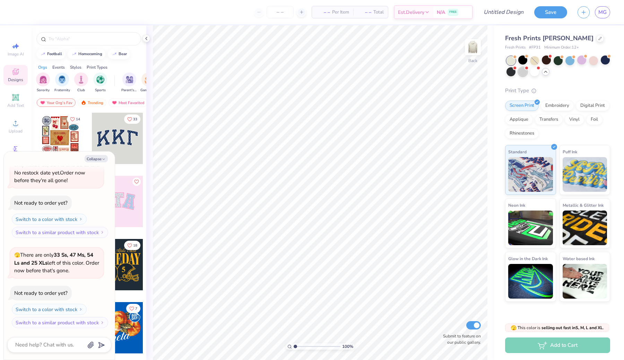
click at [523, 70] on div at bounding box center [522, 71] width 9 height 9
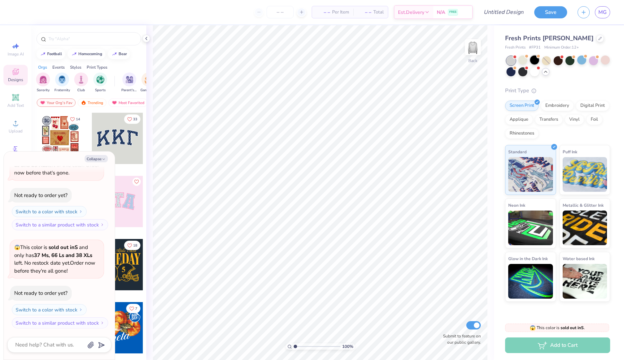
click at [534, 56] on div at bounding box center [534, 59] width 9 height 9
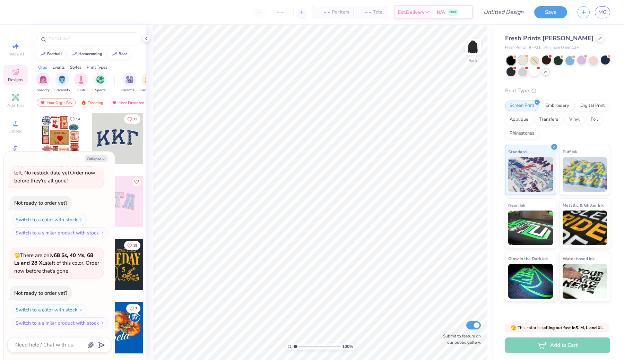
click at [518, 58] on div at bounding box center [522, 59] width 9 height 9
click at [507, 56] on div at bounding box center [510, 60] width 9 height 9
click at [519, 73] on div at bounding box center [522, 71] width 9 height 9
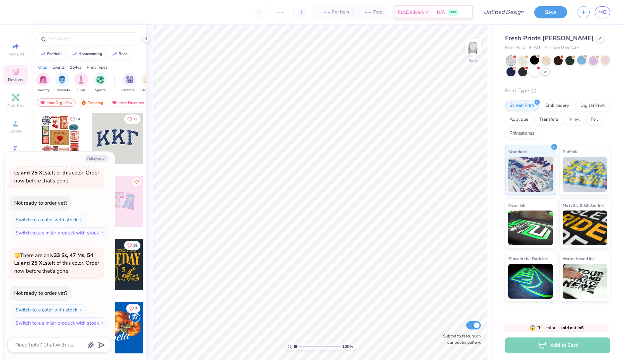
scroll to position [1158, 0]
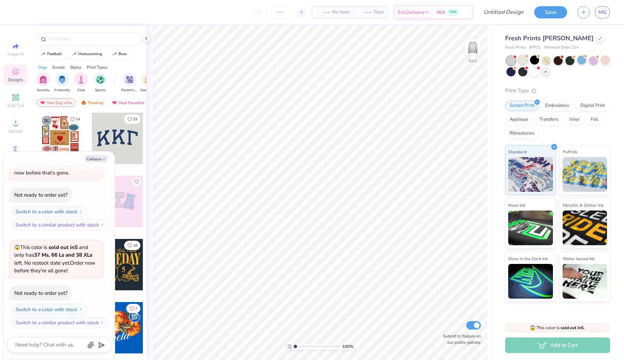
click at [525, 64] on div at bounding box center [522, 59] width 9 height 9
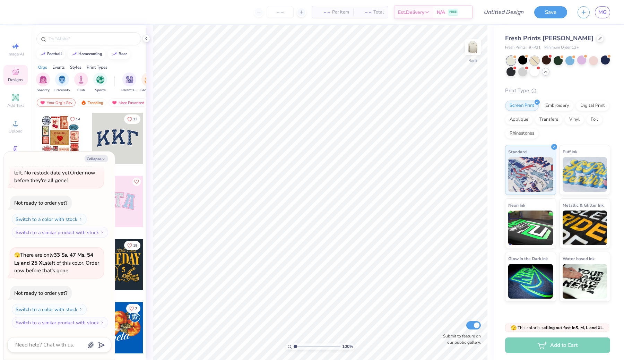
click at [538, 59] on div at bounding box center [534, 60] width 9 height 9
click at [90, 159] on button "Collapse" at bounding box center [96, 158] width 23 height 7
type textarea "x"
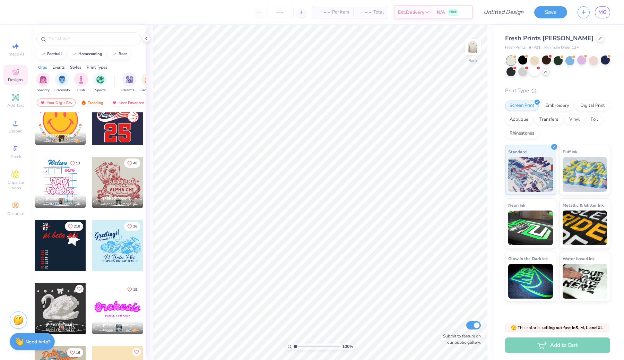
scroll to position [2214, 0]
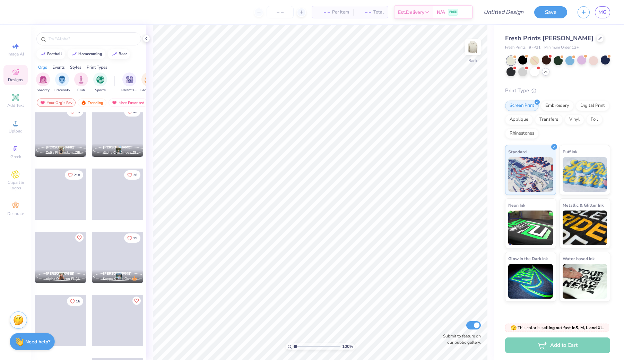
click at [101, 31] on div at bounding box center [88, 37] width 115 height 24
click at [99, 34] on div at bounding box center [88, 38] width 105 height 13
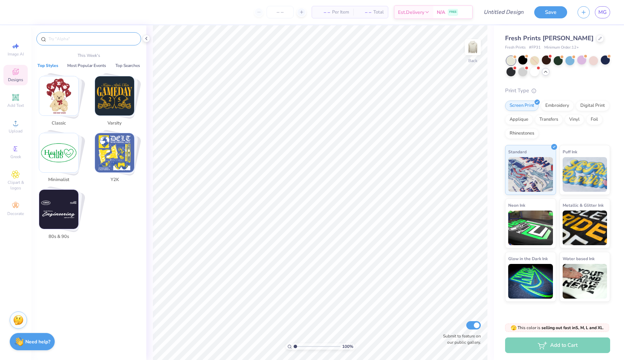
click at [99, 40] on input "text" at bounding box center [92, 38] width 89 height 7
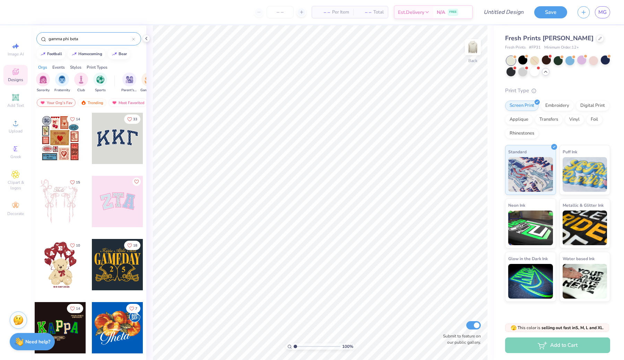
type input "gamma phi beta"
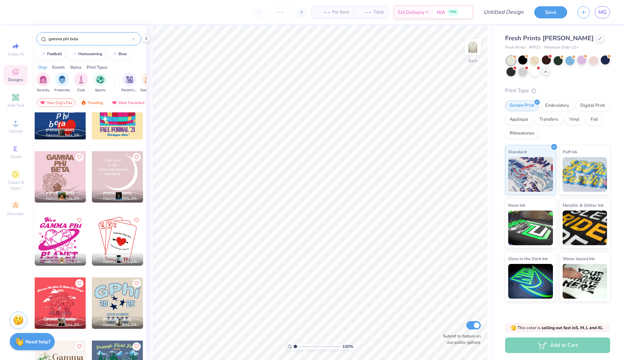
scroll to position [2549, 0]
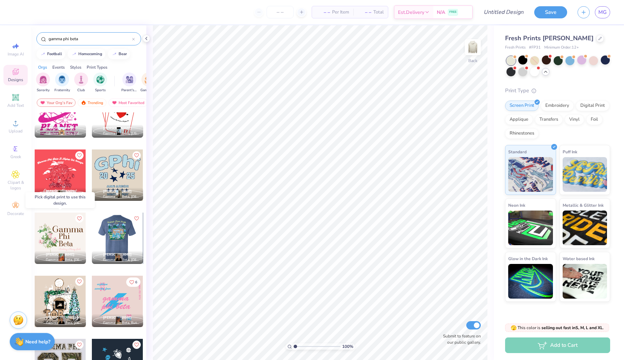
click at [72, 234] on div at bounding box center [60, 237] width 51 height 51
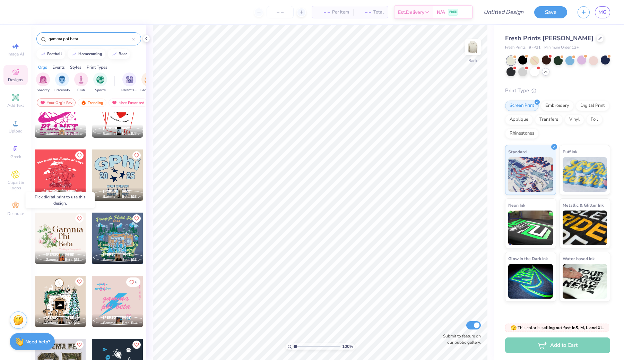
click at [74, 229] on div at bounding box center [60, 237] width 51 height 51
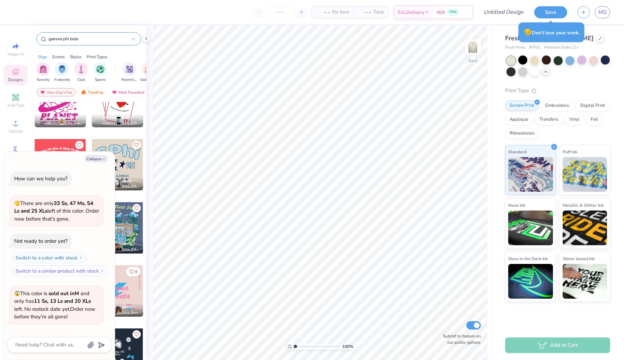
type textarea "x"
